Goal: Information Seeking & Learning: Learn about a topic

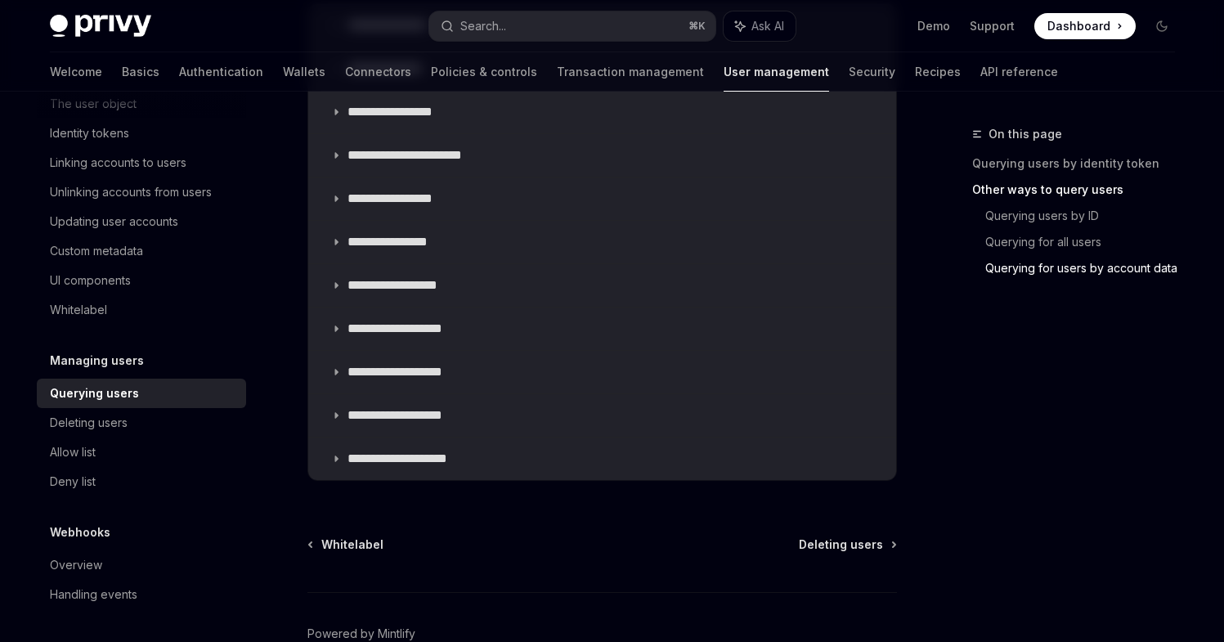
scroll to position [1254, 0]
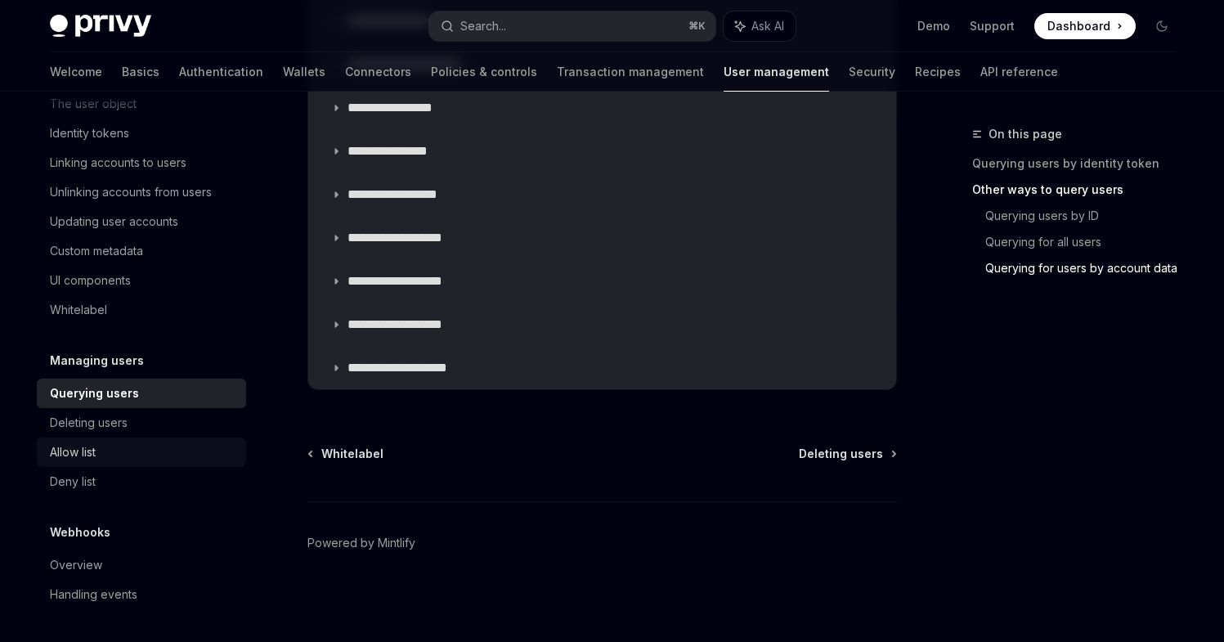
click at [94, 446] on div "Allow list" at bounding box center [73, 452] width 46 height 20
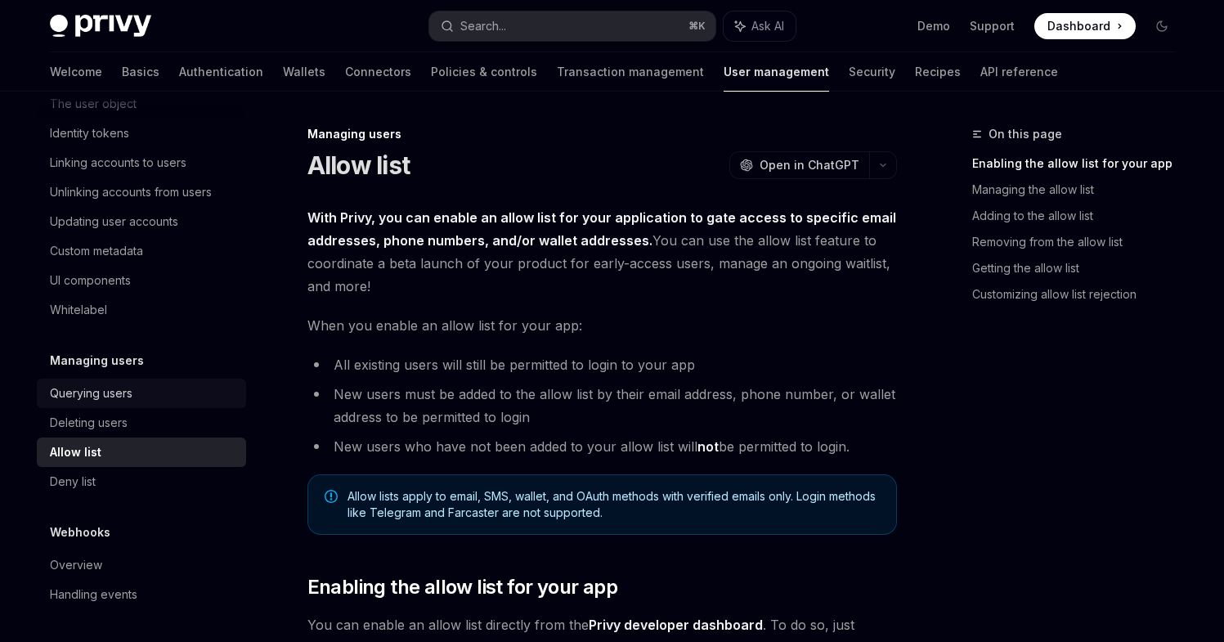
click at [114, 405] on link "Querying users" at bounding box center [141, 393] width 209 height 29
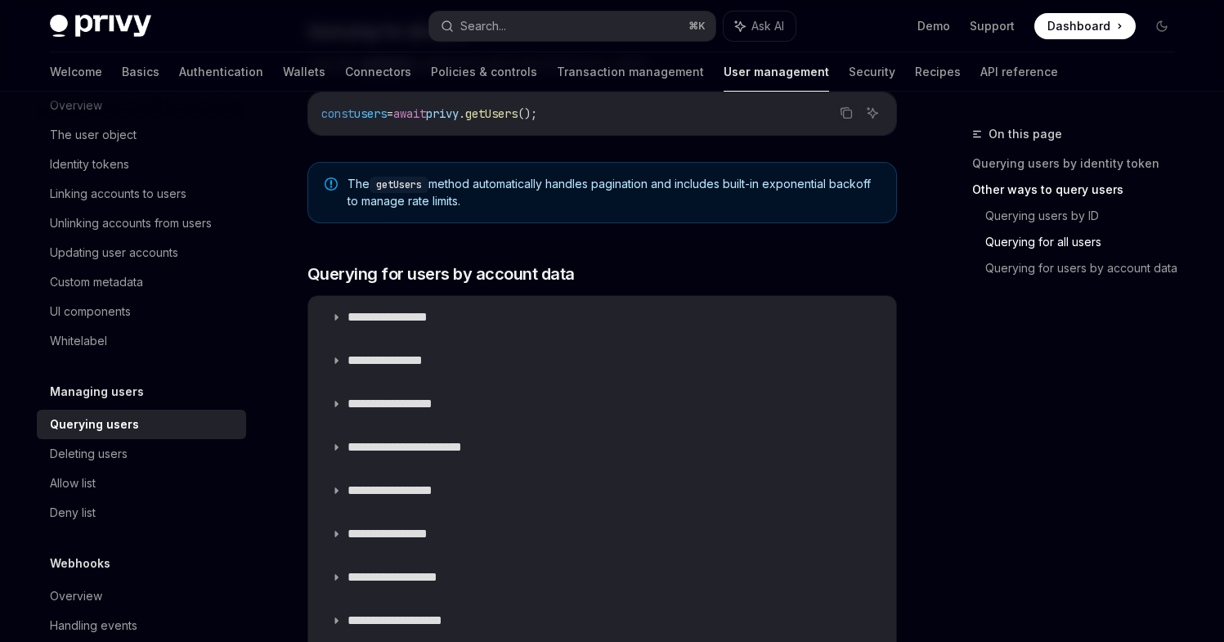
scroll to position [876, 0]
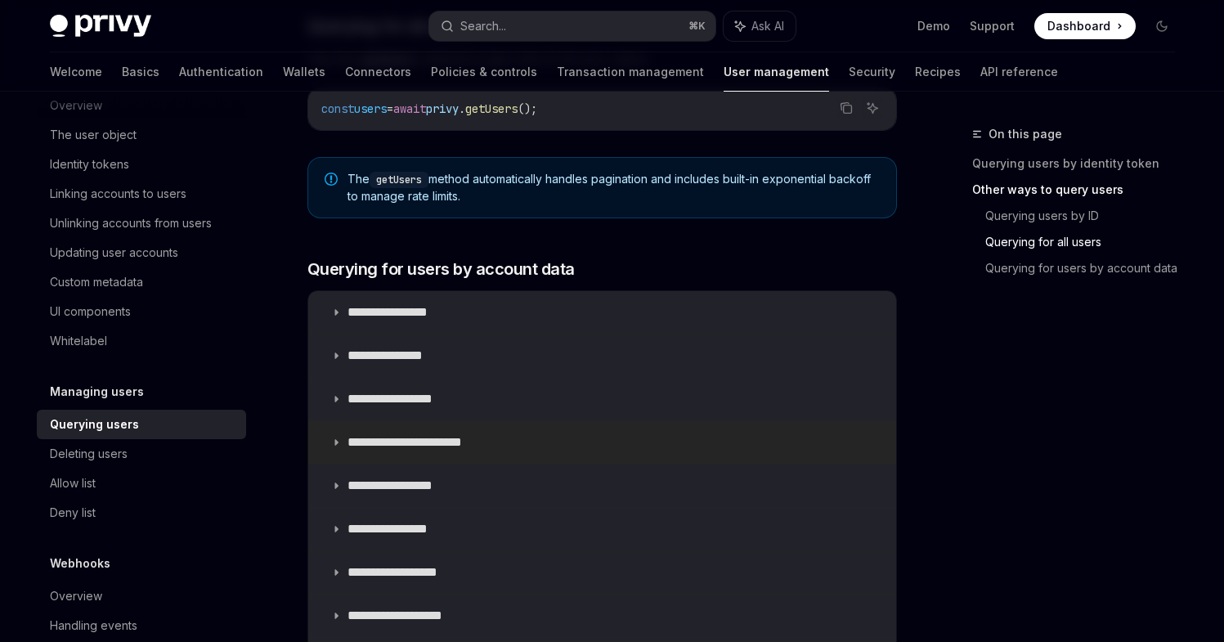
click at [332, 443] on icon at bounding box center [336, 442] width 10 height 10
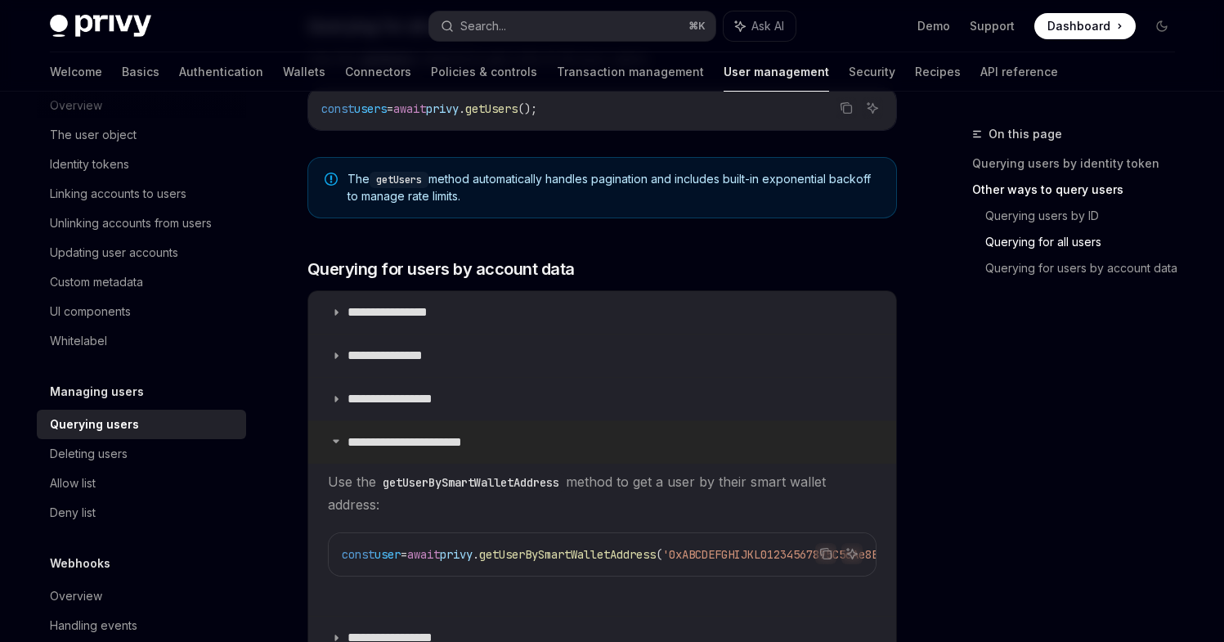
click at [333, 443] on icon at bounding box center [336, 441] width 10 height 10
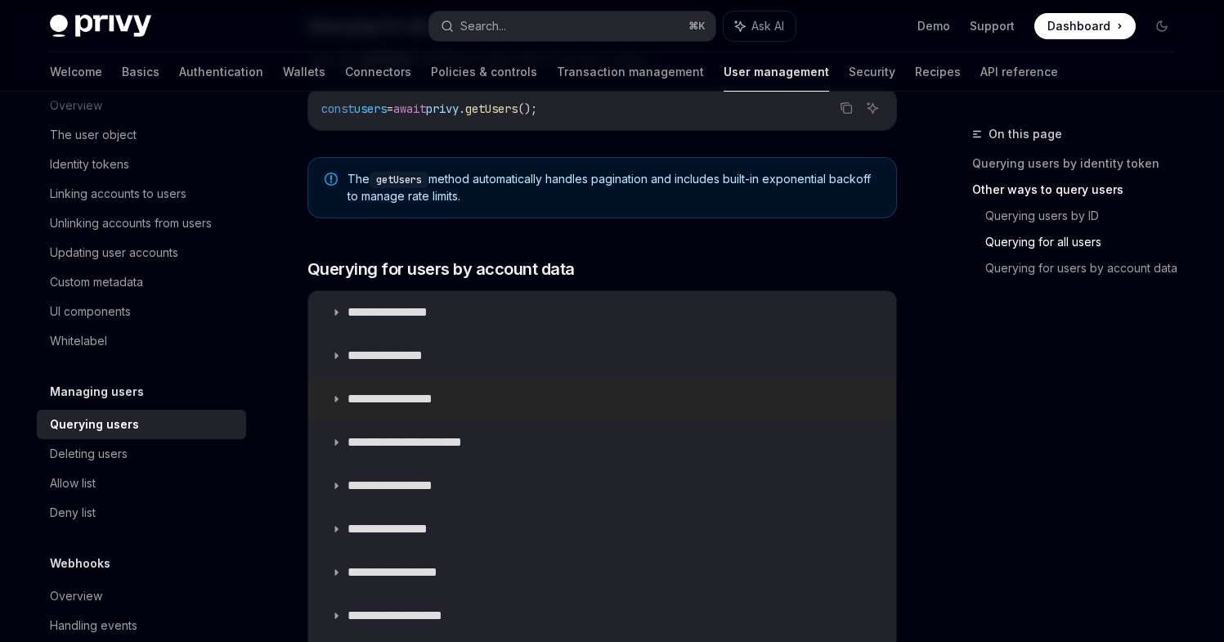
click at [336, 401] on icon at bounding box center [336, 399] width 10 height 10
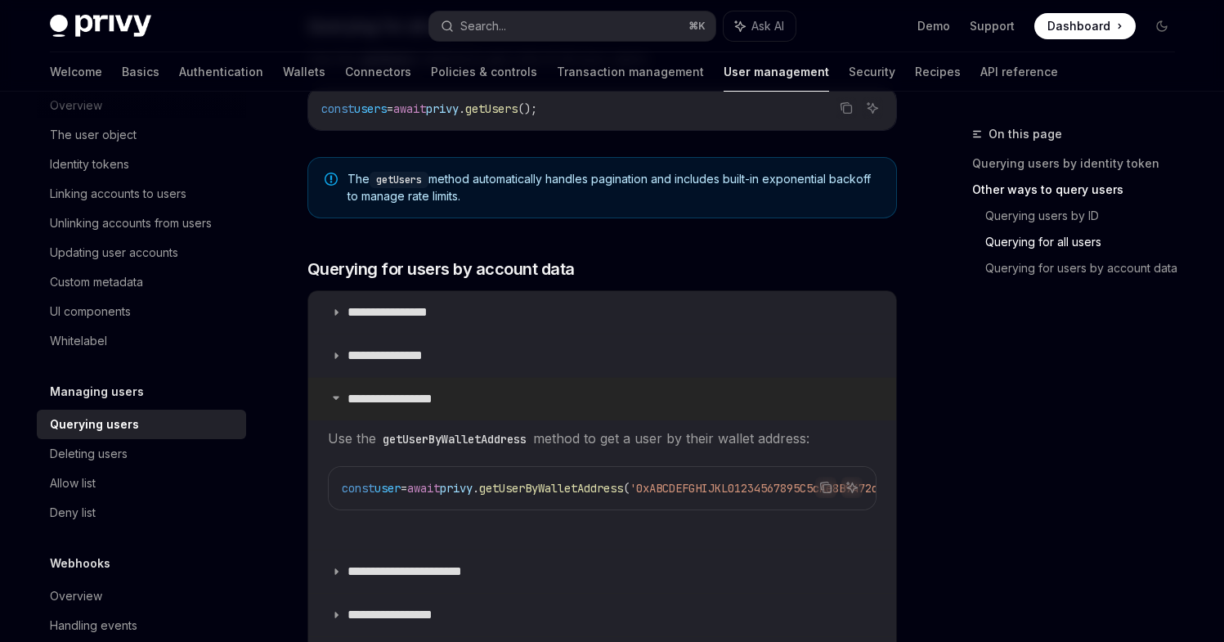
click at [336, 401] on icon at bounding box center [336, 398] width 10 height 10
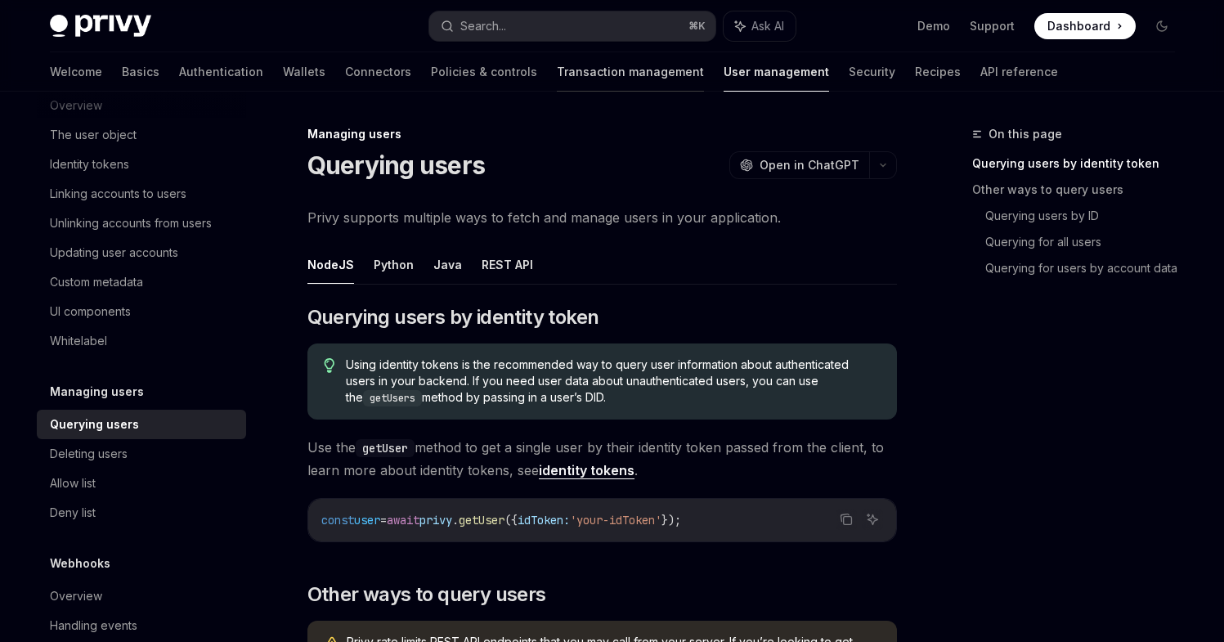
click at [557, 77] on link "Transaction management" at bounding box center [630, 71] width 147 height 39
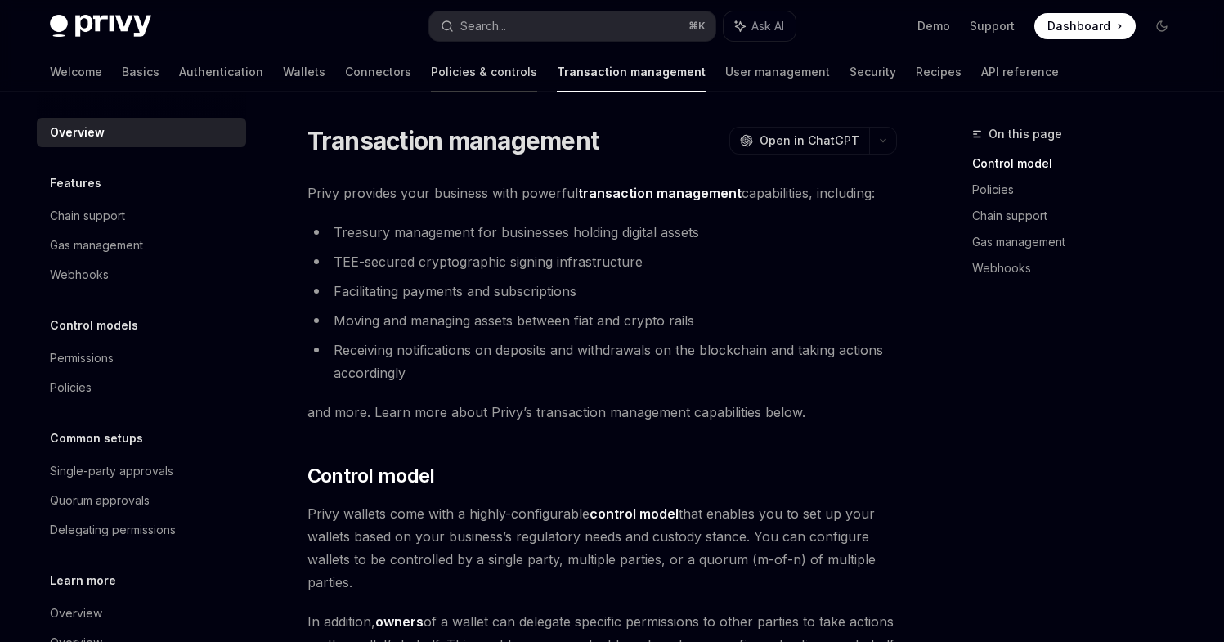
click at [431, 67] on link "Policies & controls" at bounding box center [484, 71] width 106 height 39
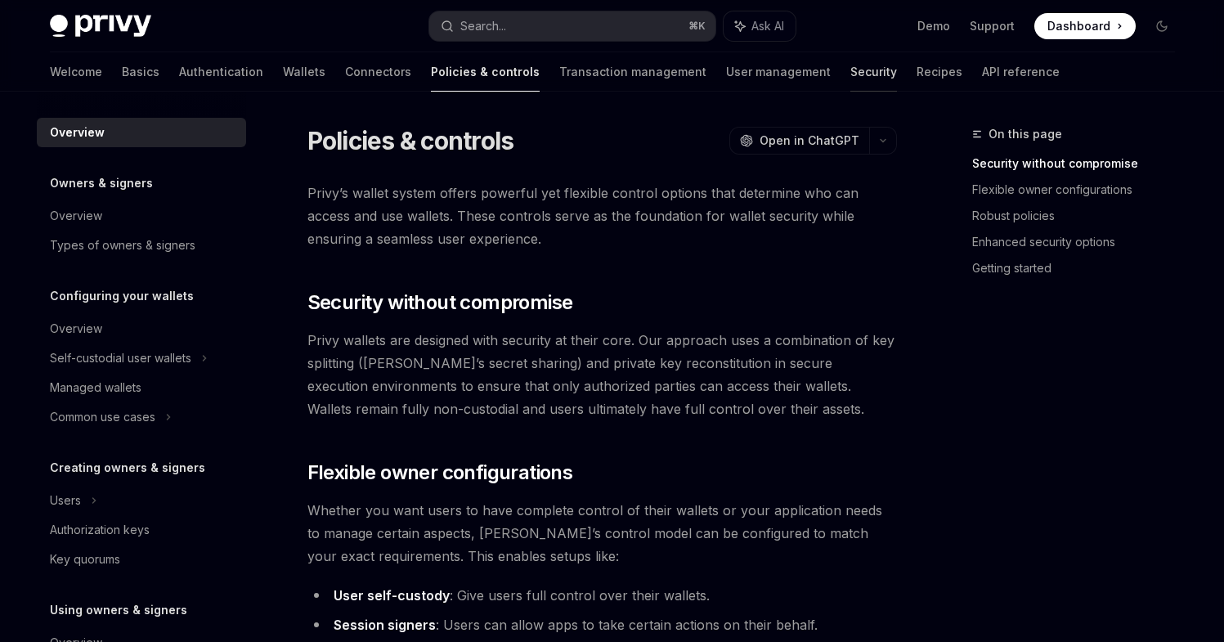
click at [850, 65] on link "Security" at bounding box center [873, 71] width 47 height 39
type textarea "*"
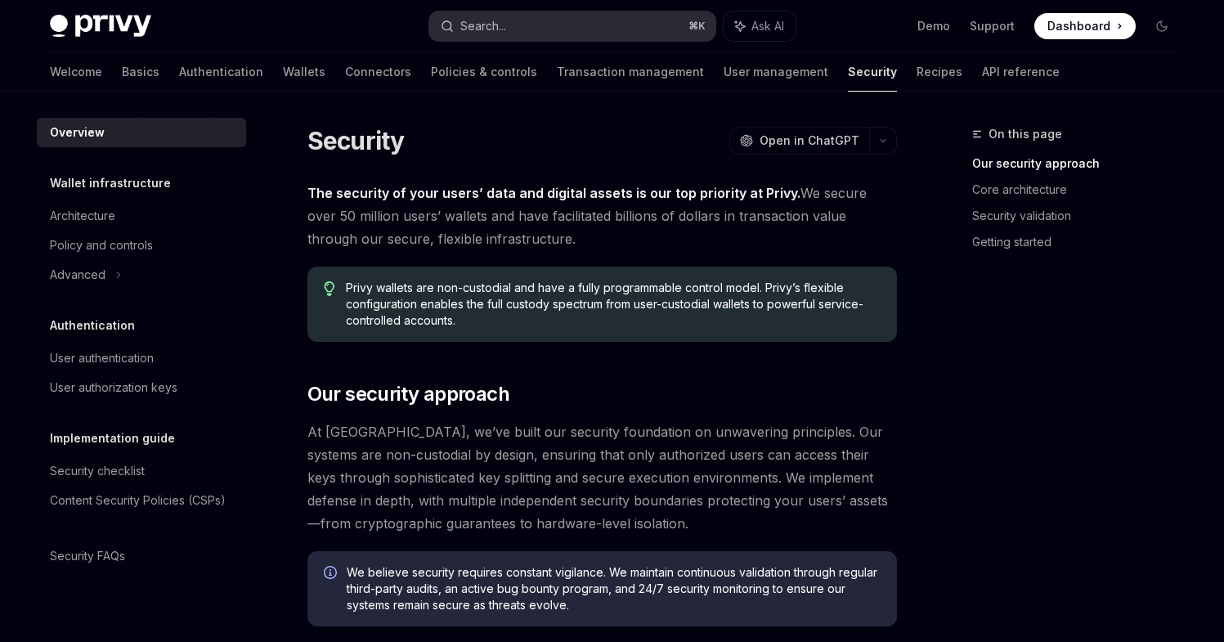
click at [525, 20] on button "Search... ⌘ K" at bounding box center [572, 25] width 286 height 29
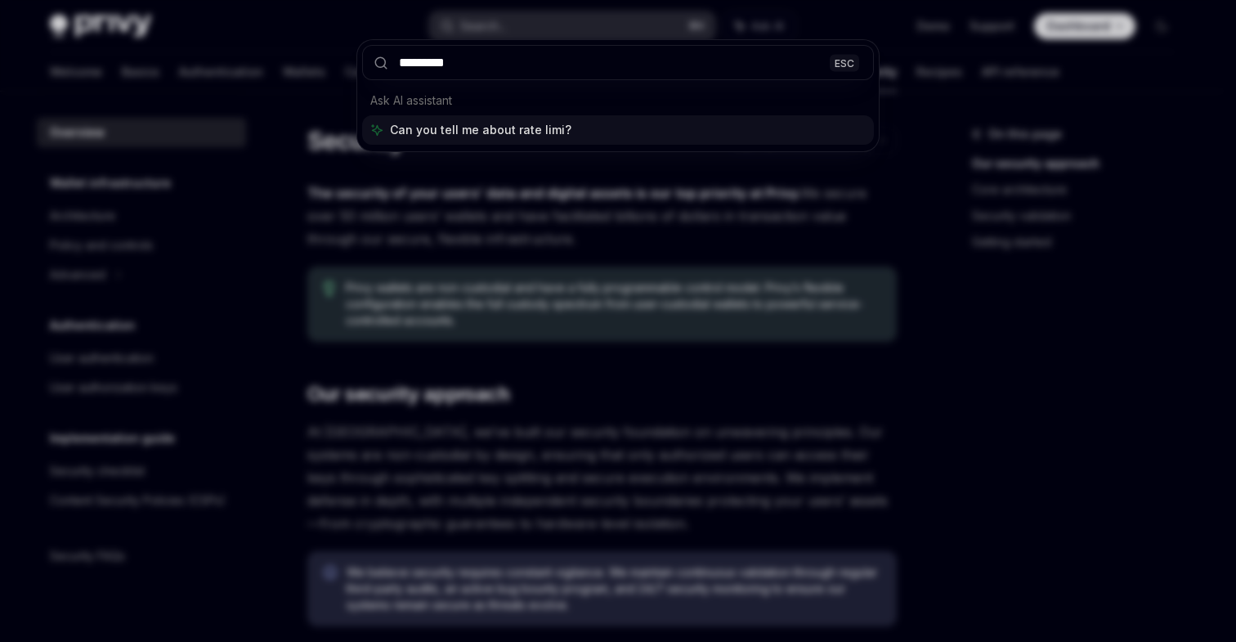
type input "**********"
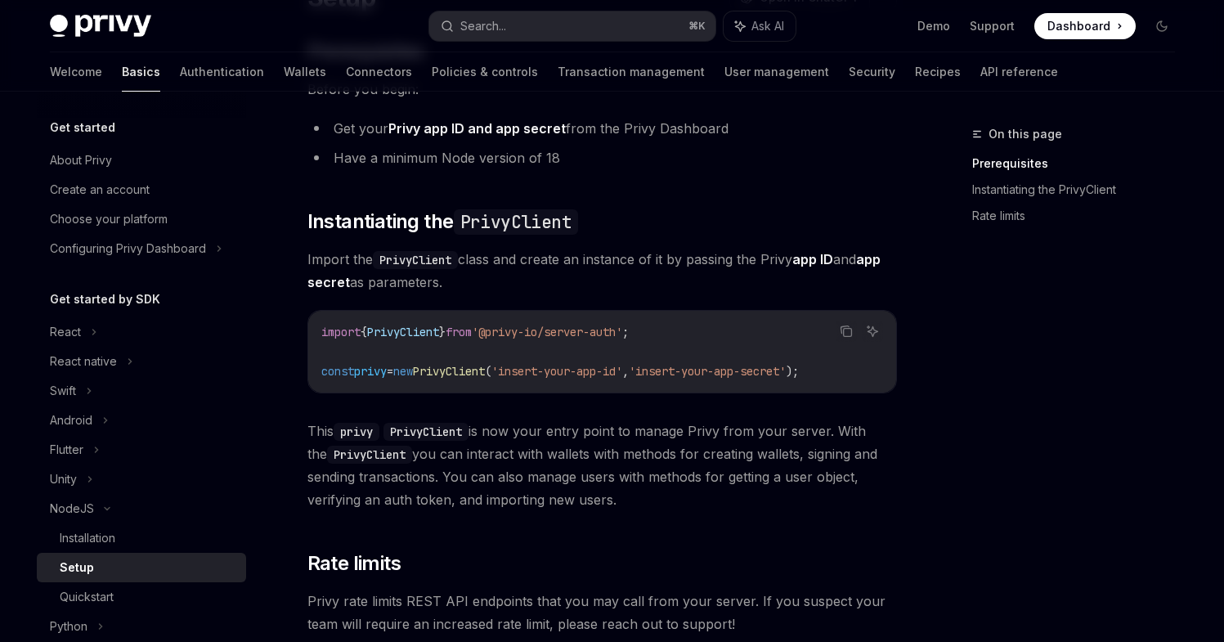
scroll to position [150, 0]
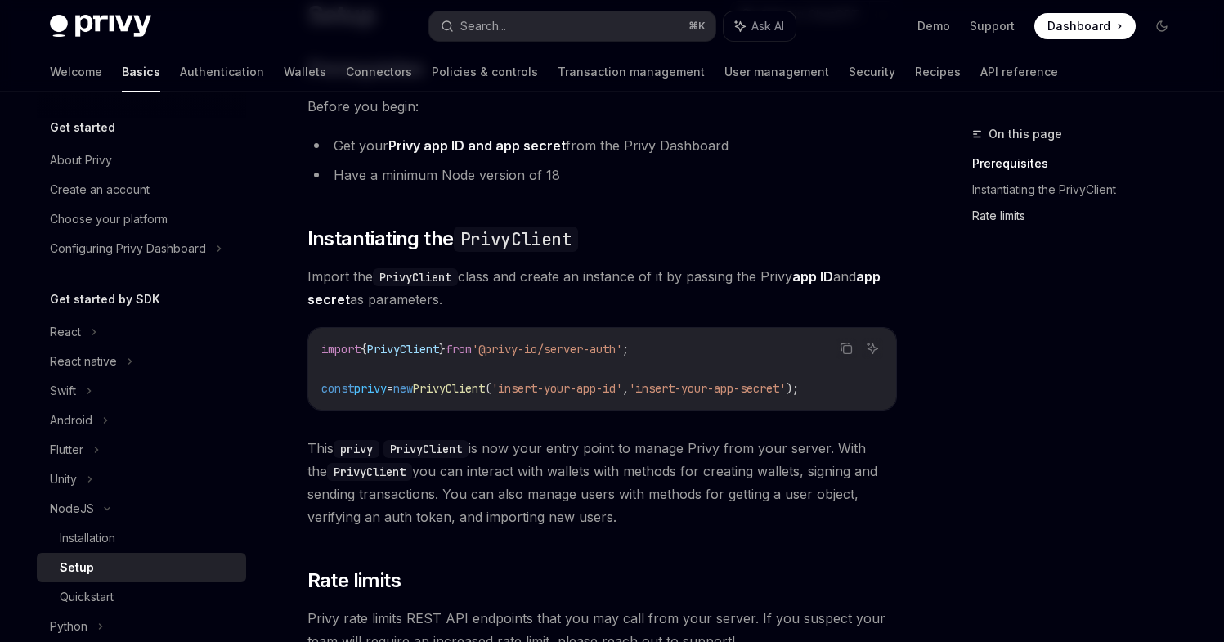
click at [992, 211] on link "Rate limits" at bounding box center [1080, 216] width 216 height 26
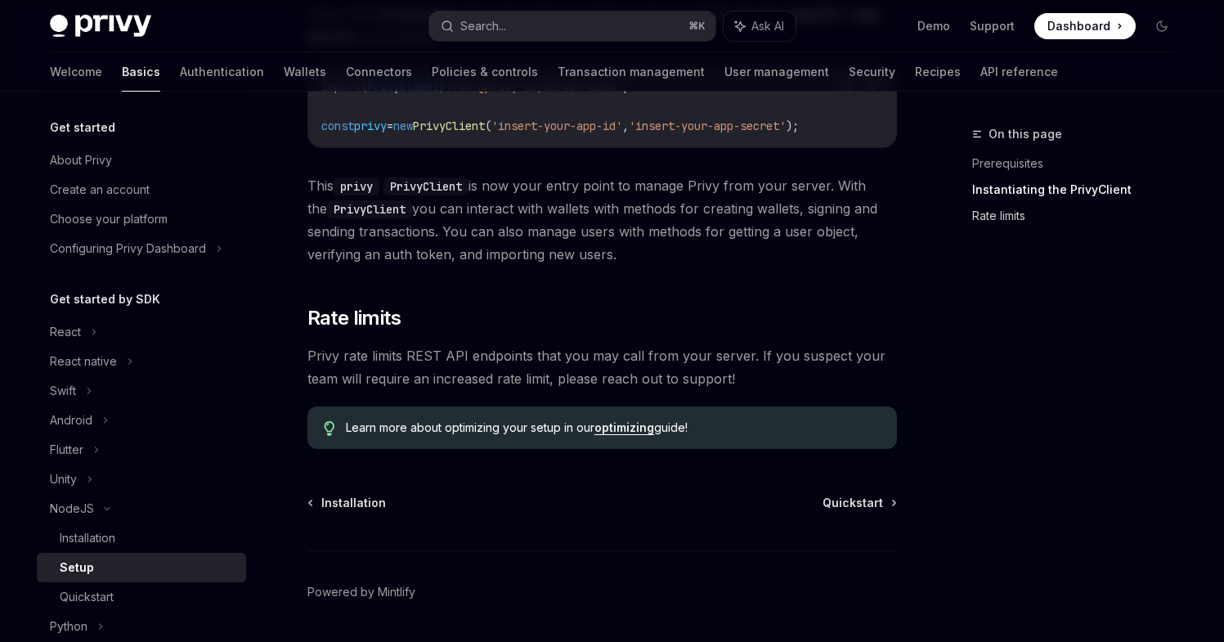
scroll to position [463, 0]
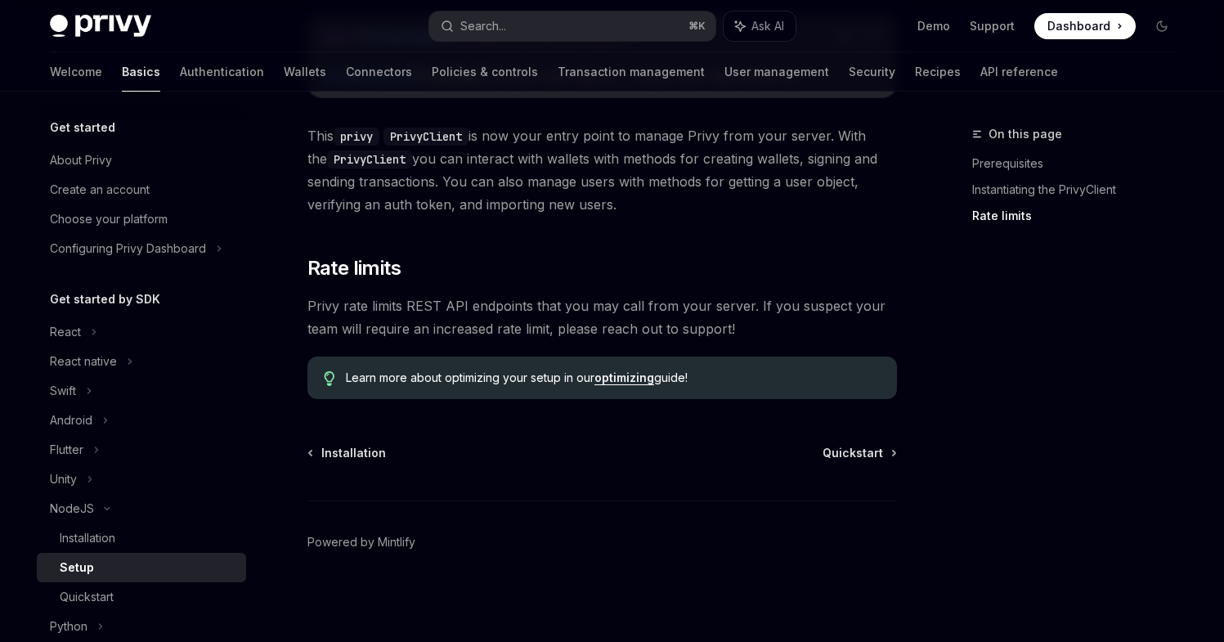
click at [630, 379] on link "optimizing" at bounding box center [624, 377] width 60 height 15
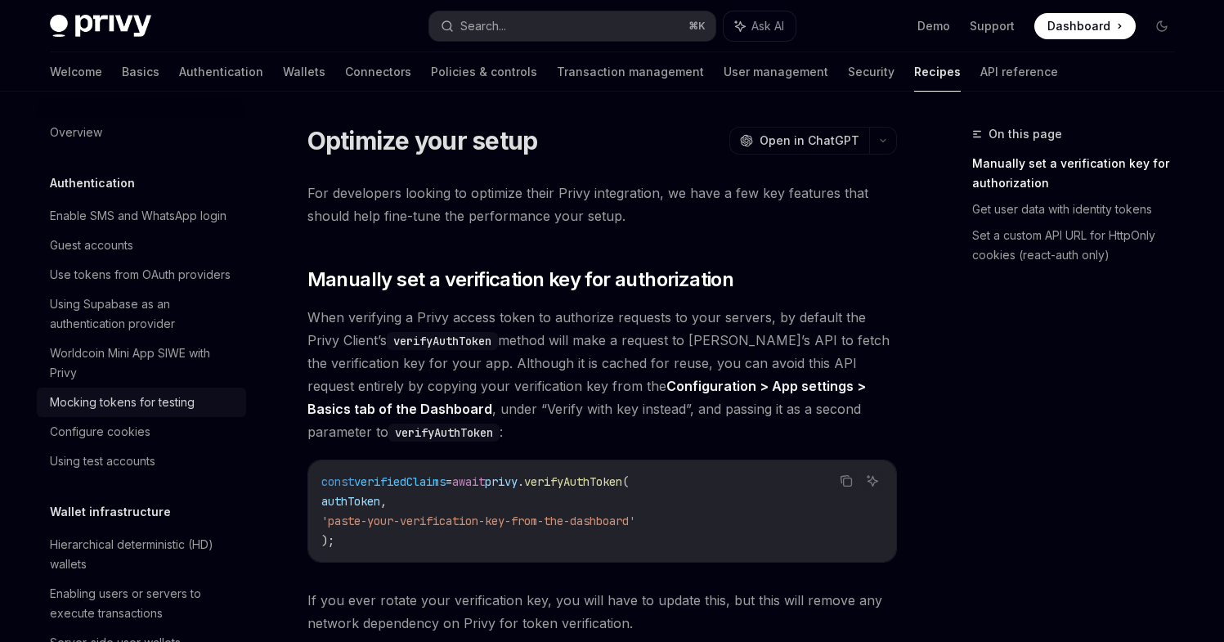
click at [89, 412] on div "Mocking tokens for testing" at bounding box center [122, 403] width 145 height 20
type textarea "*"
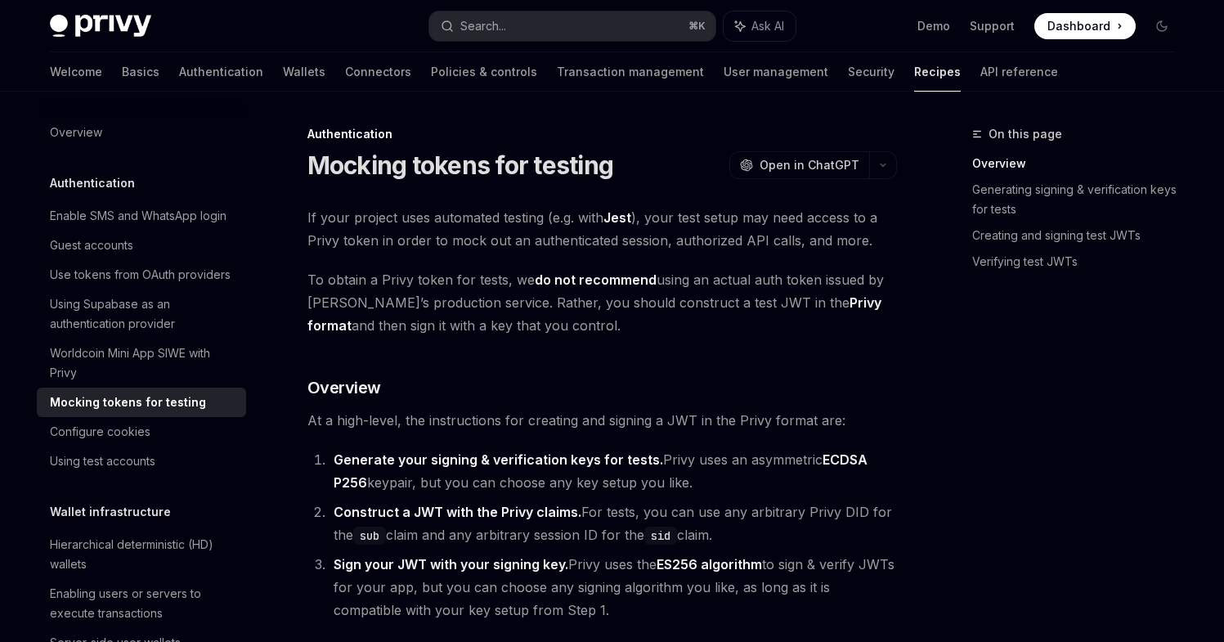
click at [316, 280] on span "To obtain a Privy token for tests, we do not recommend using an actual auth tok…" at bounding box center [602, 302] width 590 height 69
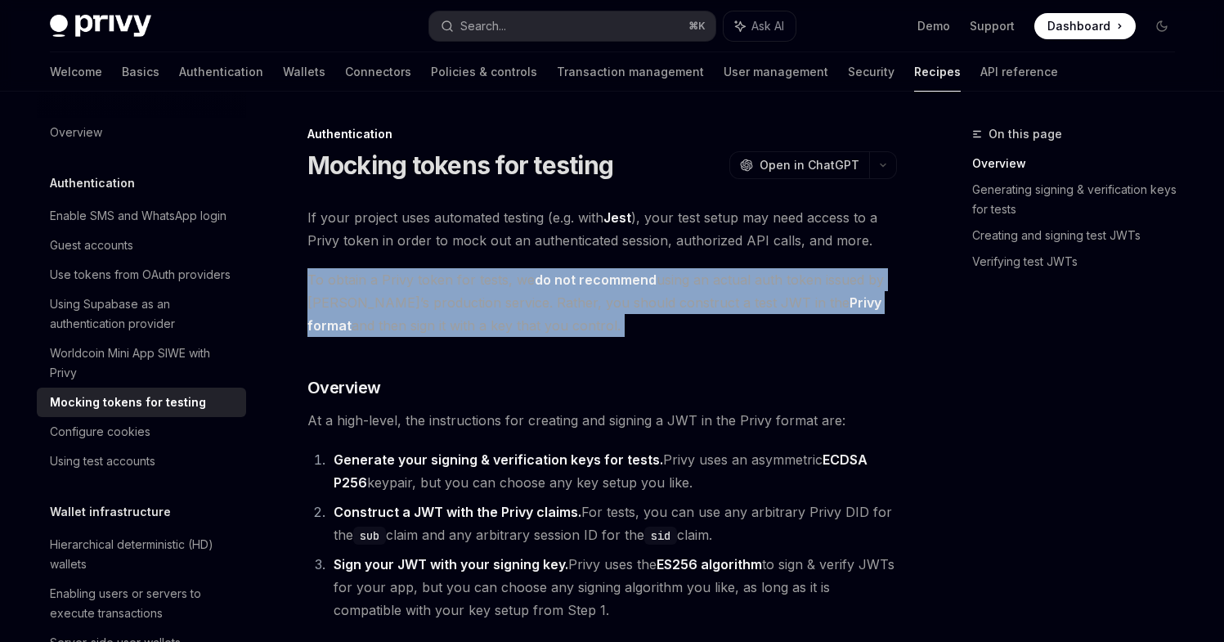
drag, startPoint x: 316, startPoint y: 280, endPoint x: 545, endPoint y: 318, distance: 232.2
click at [545, 318] on span "To obtain a Privy token for tests, we do not recommend using an actual auth tok…" at bounding box center [602, 302] width 590 height 69
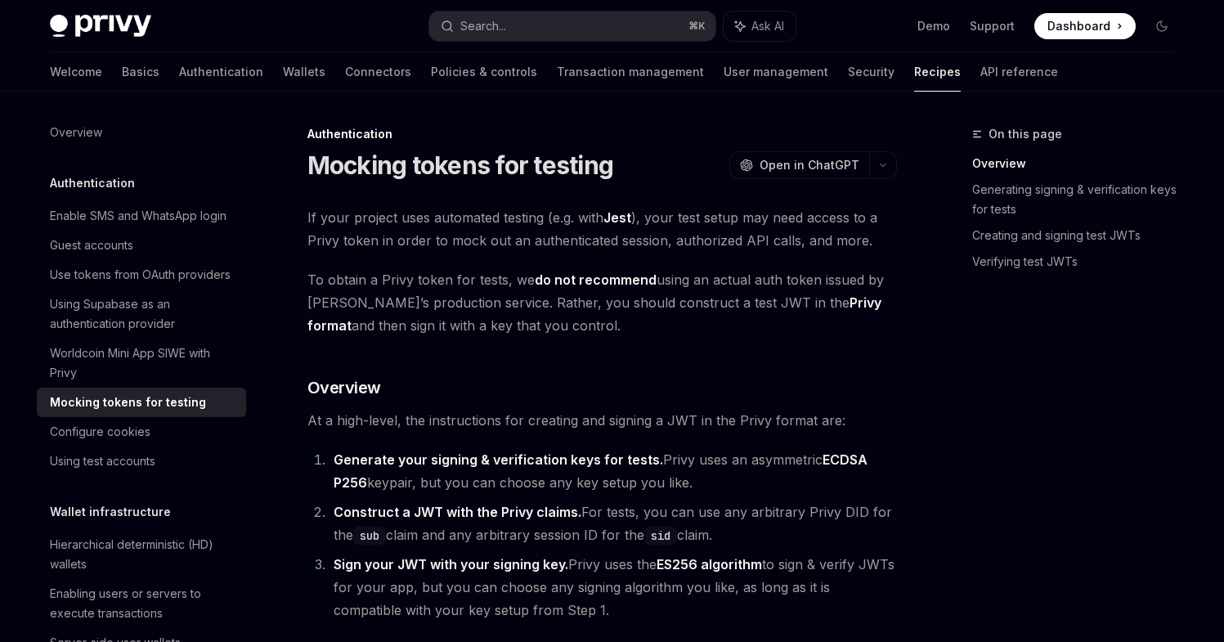
click at [541, 280] on strong "do not recommend" at bounding box center [596, 279] width 122 height 16
drag, startPoint x: 541, startPoint y: 280, endPoint x: 596, endPoint y: 285, distance: 55.0
click at [596, 285] on strong "do not recommend" at bounding box center [596, 279] width 122 height 16
click at [610, 324] on span "To obtain a Privy token for tests, we do not recommend using an actual auth tok…" at bounding box center [602, 302] width 590 height 69
